Goal: Communication & Community: Answer question/provide support

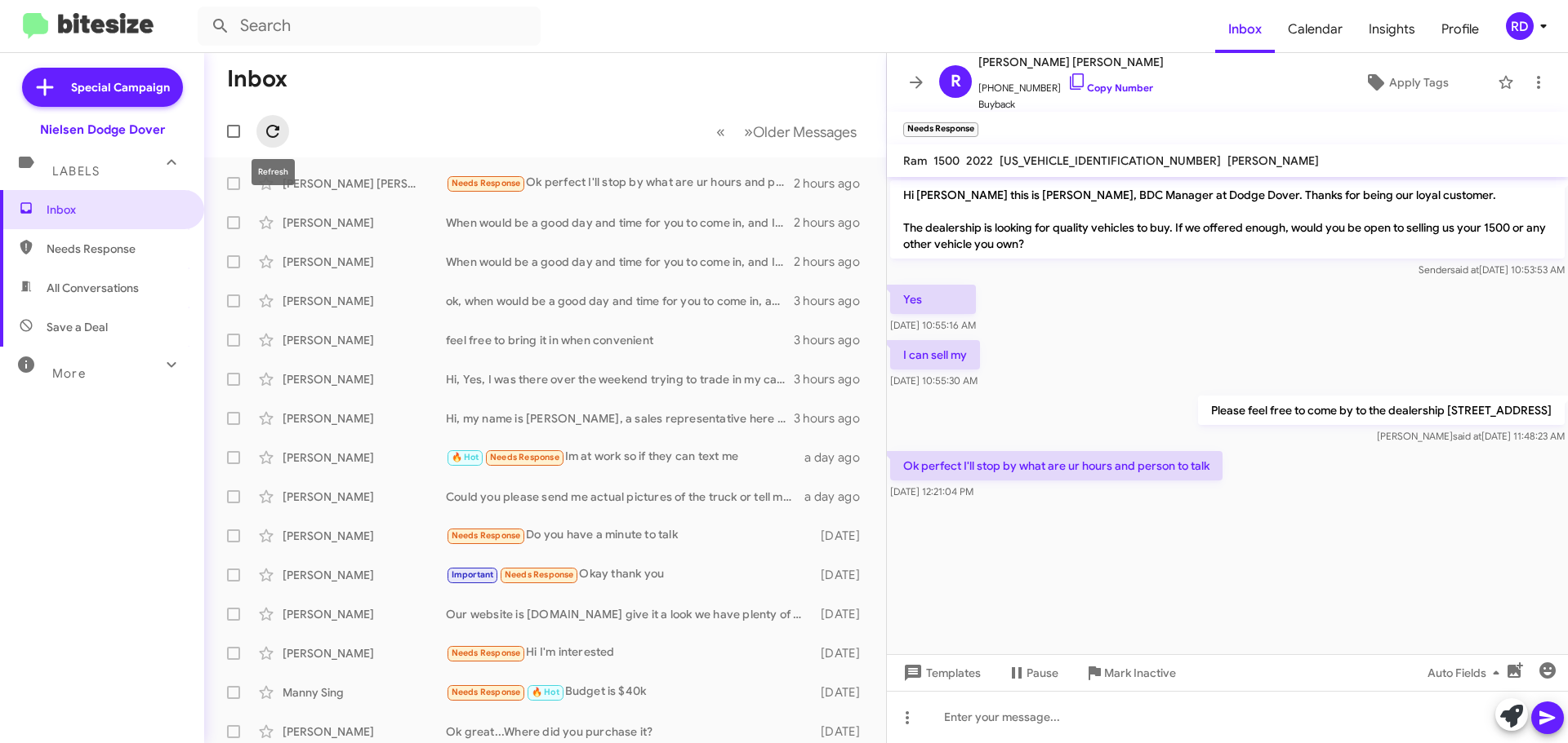
click at [274, 135] on icon at bounding box center [273, 131] width 20 height 20
click at [265, 122] on icon at bounding box center [273, 131] width 20 height 20
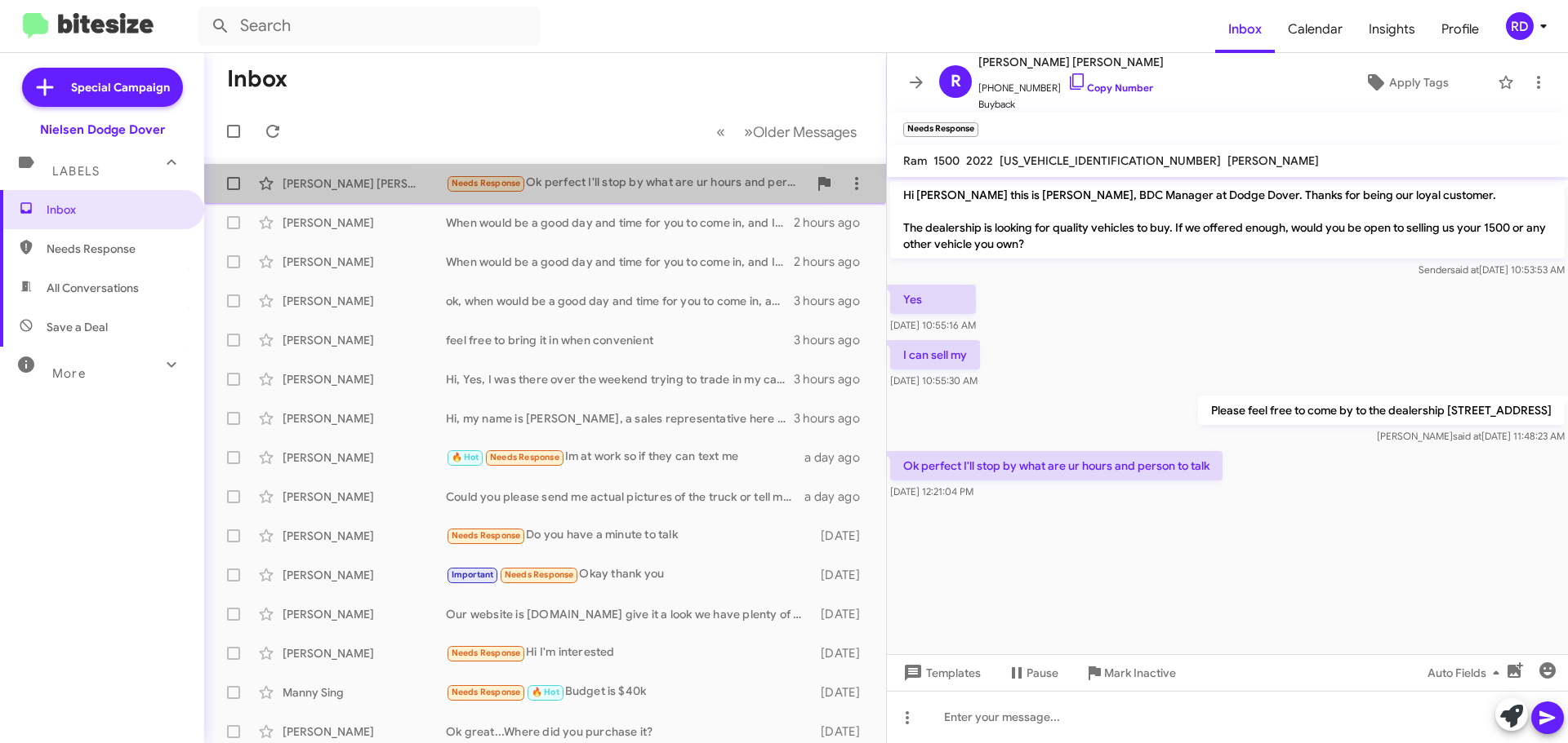
click at [591, 190] on div "Needs Response Ok perfect I'll stop by what are ur hours and person to talk" at bounding box center [626, 183] width 362 height 19
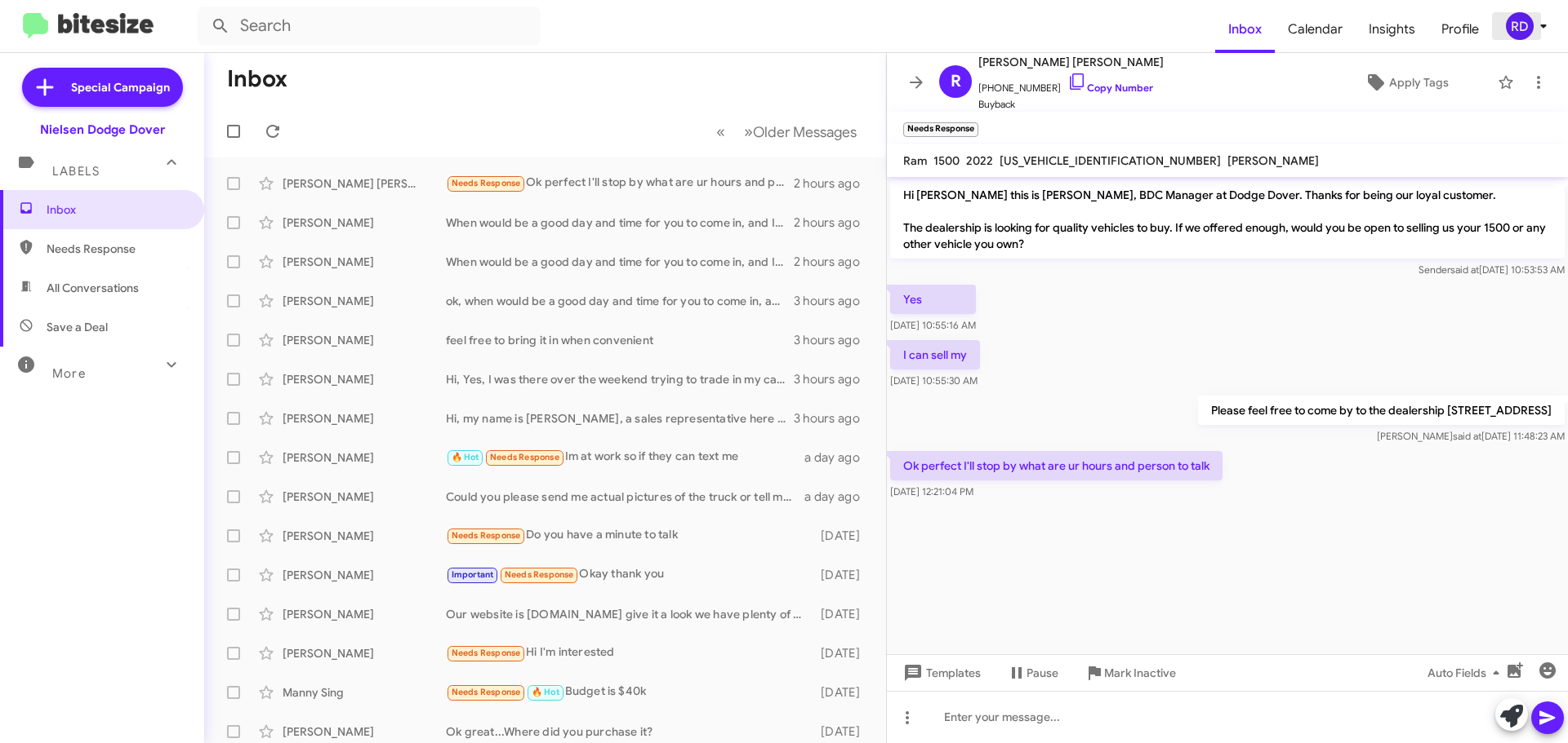
click at [1532, 28] on div "RD" at bounding box center [1519, 26] width 28 height 28
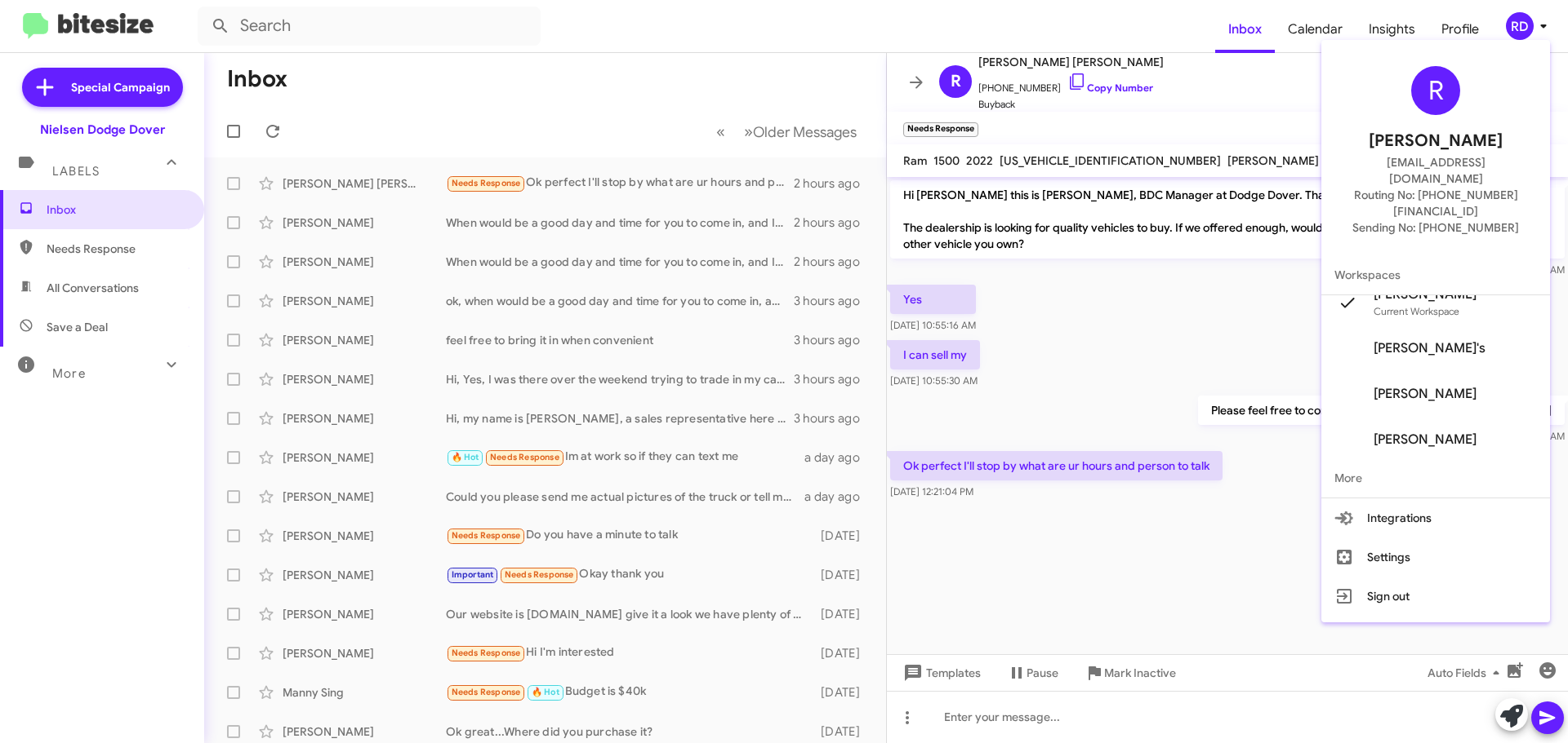
scroll to position [20, 0]
click at [918, 89] on div at bounding box center [784, 371] width 1568 height 743
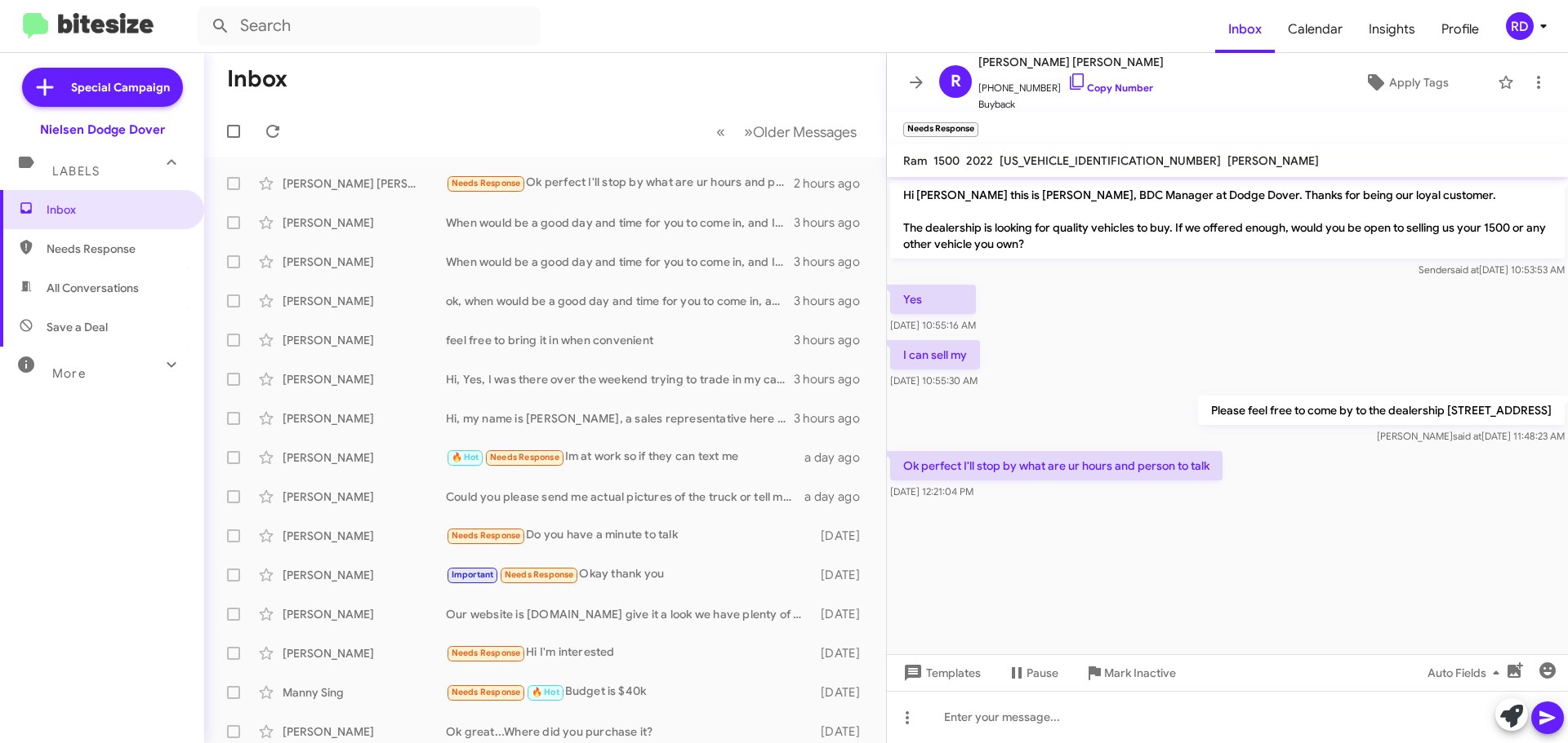
click at [918, 89] on icon at bounding box center [916, 82] width 20 height 20
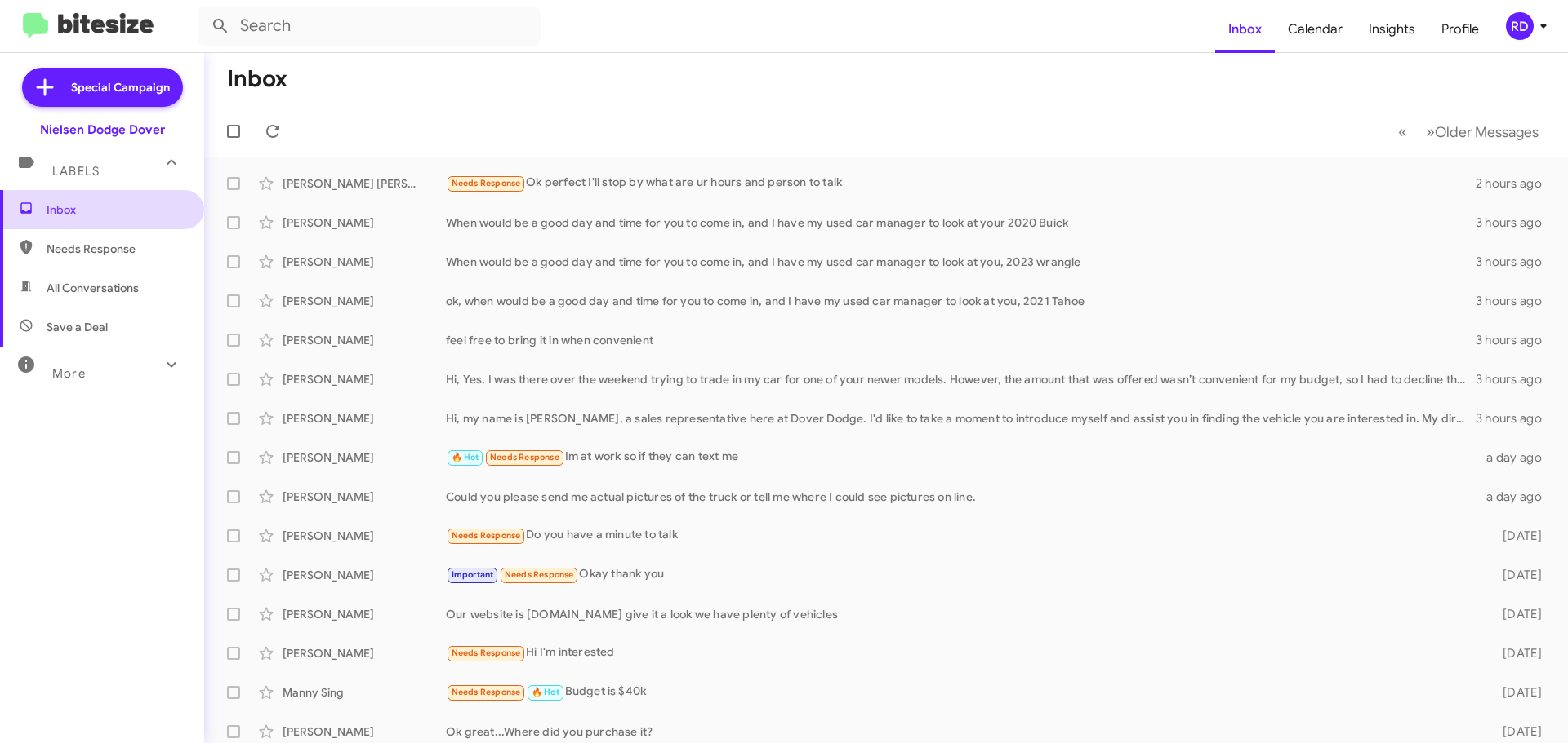
click at [84, 206] on span "Inbox" at bounding box center [115, 209] width 138 height 16
click at [276, 127] on icon at bounding box center [273, 132] width 13 height 13
click at [92, 215] on span "Inbox" at bounding box center [115, 209] width 138 height 16
click at [269, 126] on icon at bounding box center [273, 131] width 20 height 20
click at [1534, 31] on icon at bounding box center [1543, 26] width 20 height 20
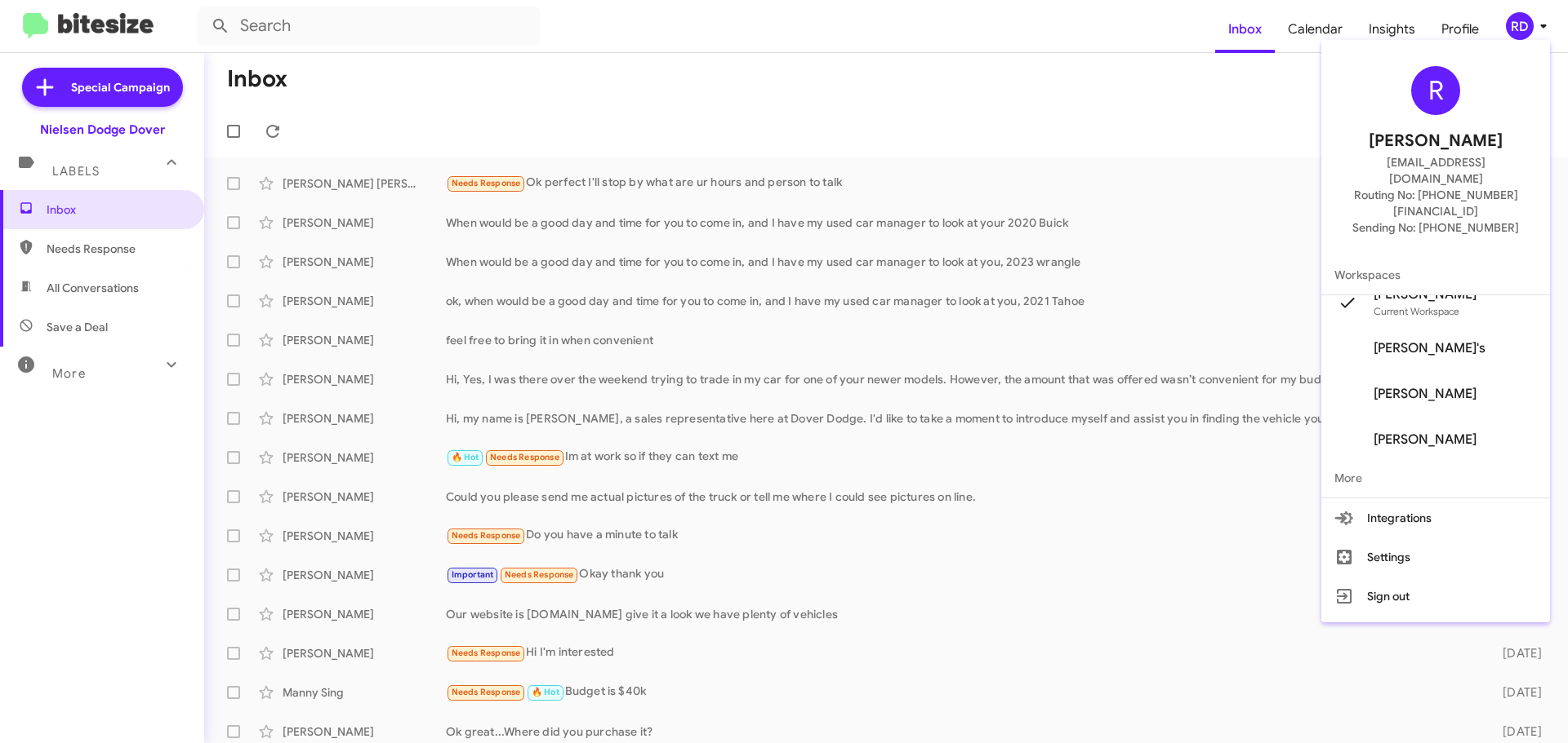
scroll to position [20, 0]
click at [1442, 427] on span "Ken Reed's" at bounding box center [1425, 435] width 103 height 16
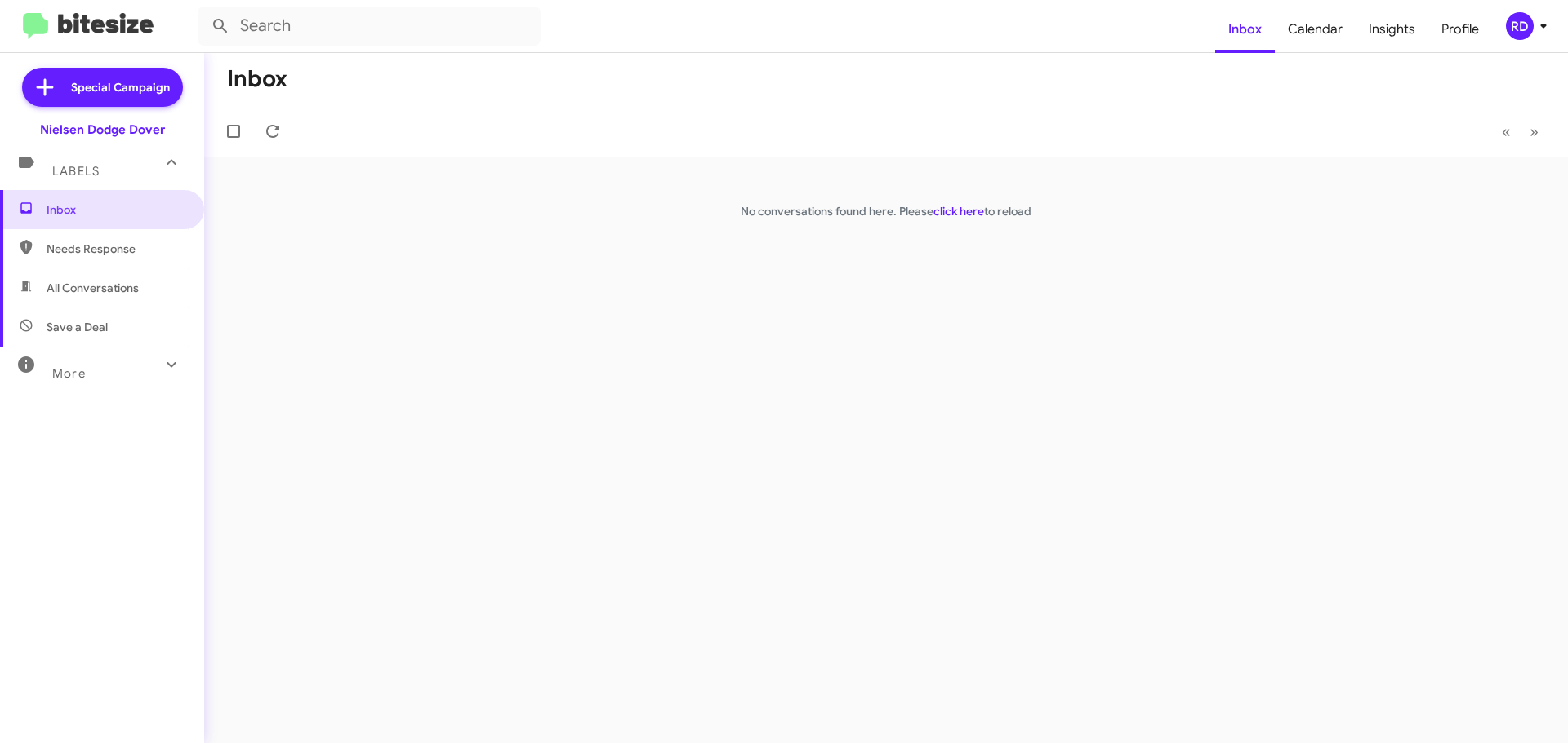
click at [1527, 27] on div "RD" at bounding box center [1519, 26] width 28 height 28
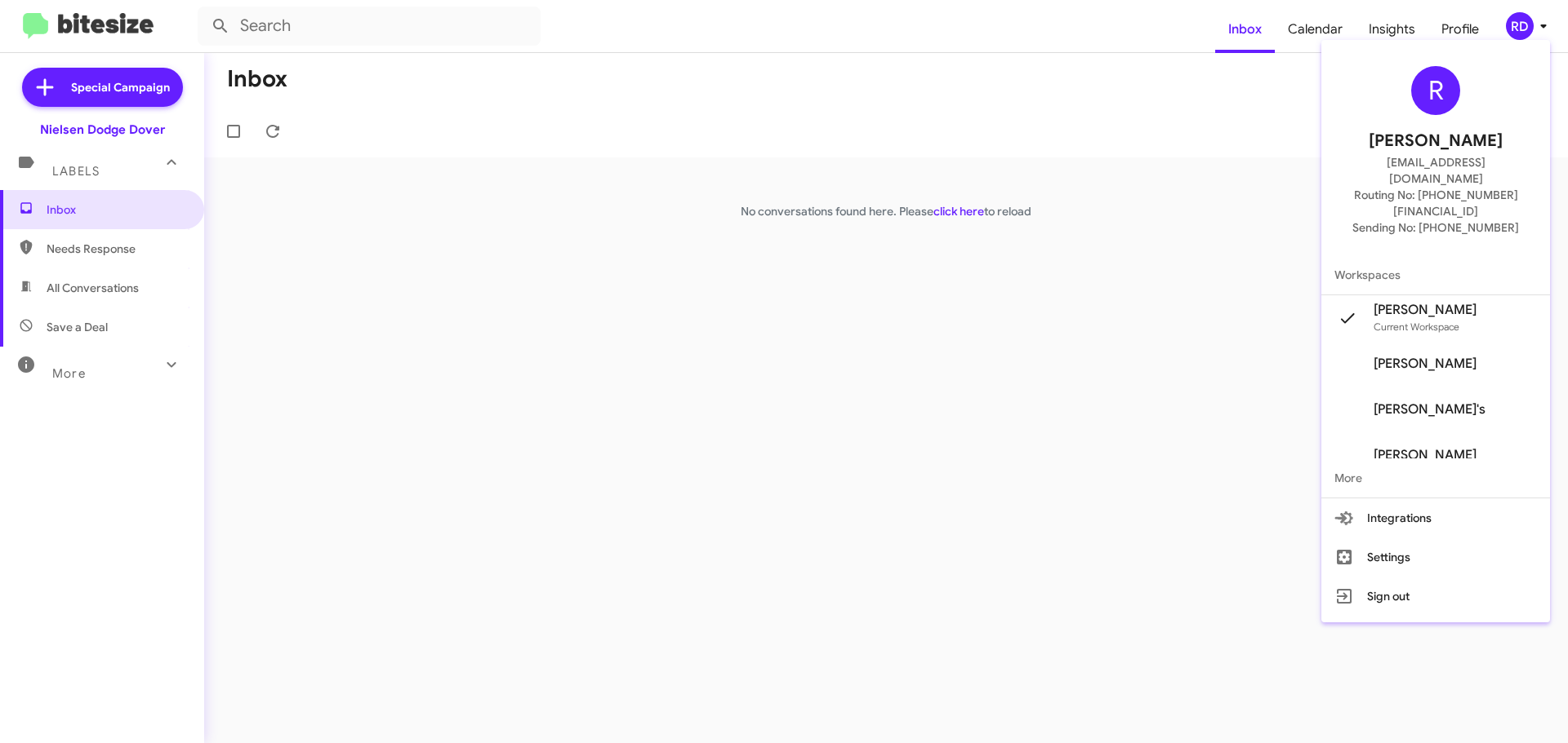
click at [1446, 356] on span "Ramon Diaz's" at bounding box center [1425, 363] width 103 height 16
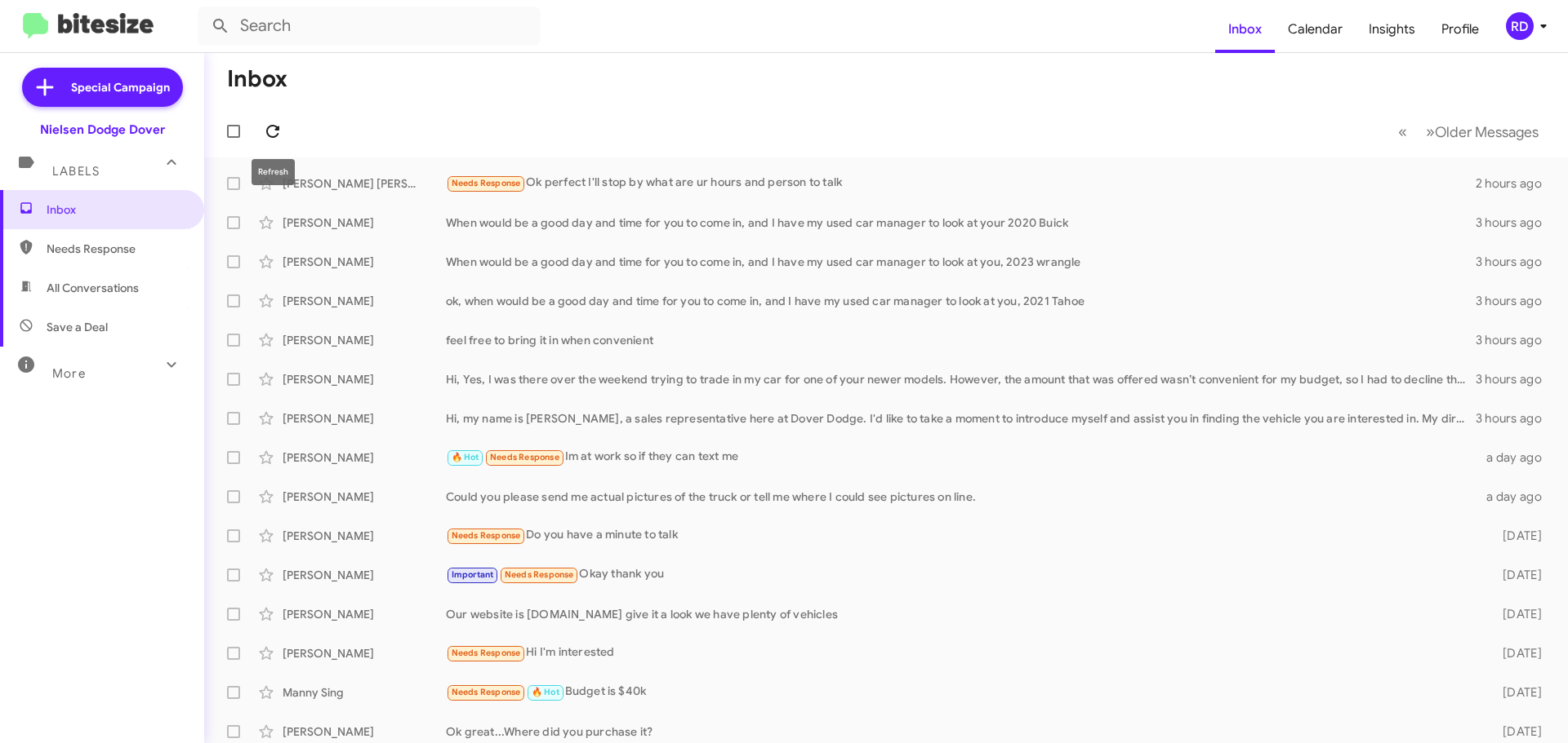
click at [280, 123] on icon at bounding box center [273, 131] width 20 height 20
